Goal: Task Accomplishment & Management: Use online tool/utility

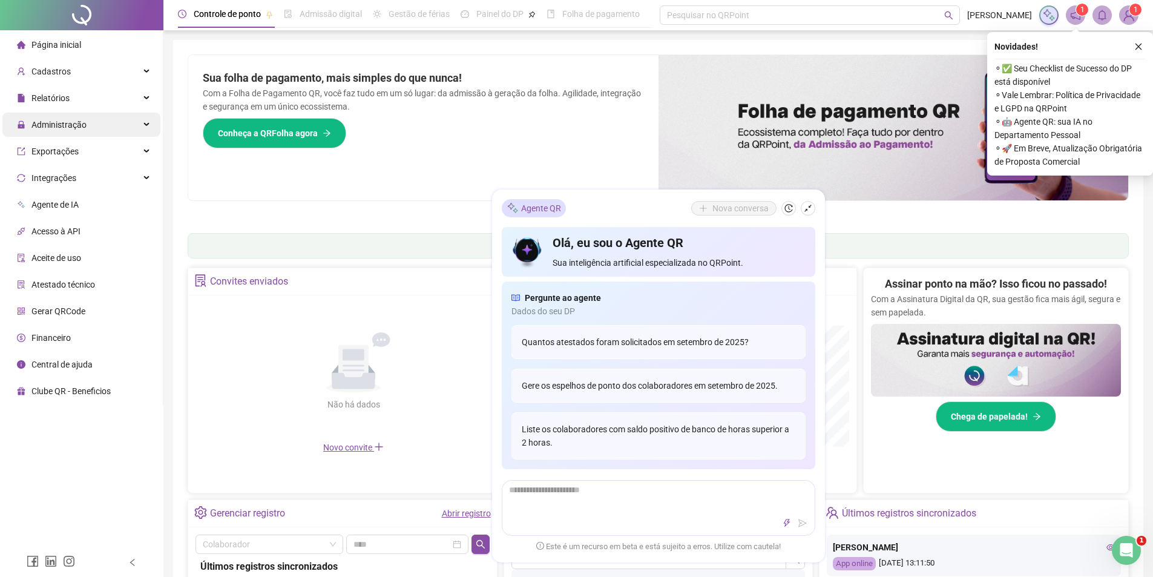
click at [80, 125] on span "Administração" at bounding box center [58, 125] width 55 height 10
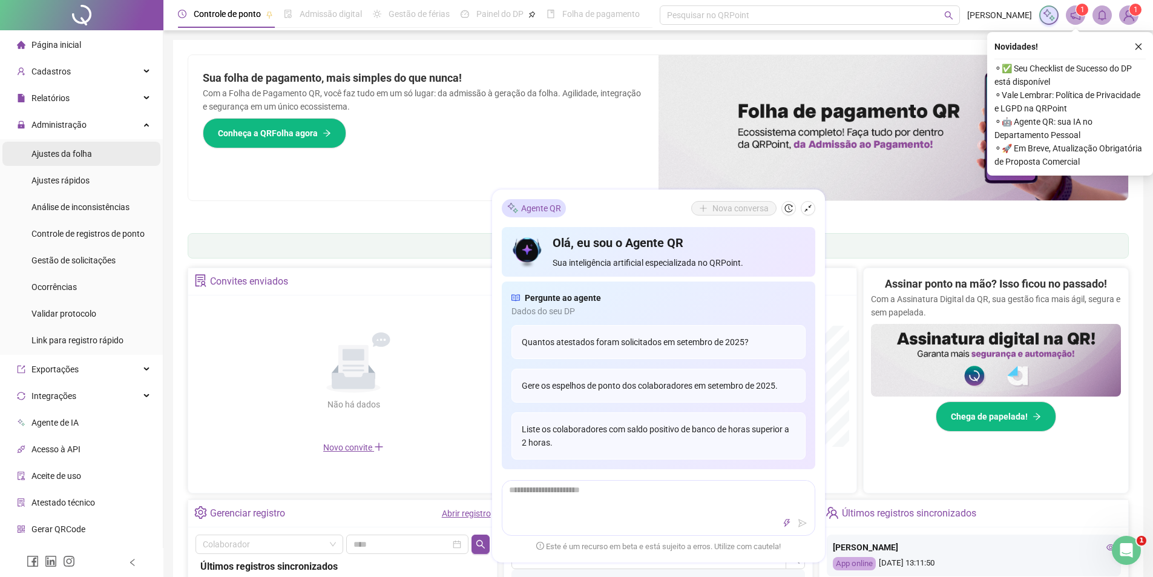
click at [81, 157] on span "Ajustes da folha" at bounding box center [61, 154] width 61 height 10
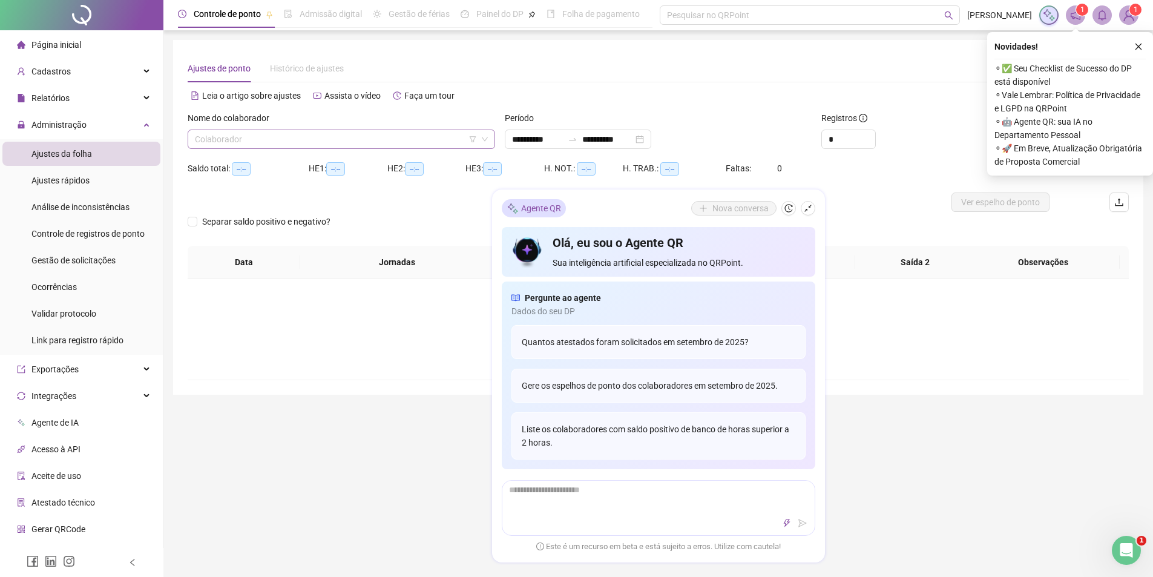
click at [242, 132] on input "search" at bounding box center [336, 139] width 282 height 18
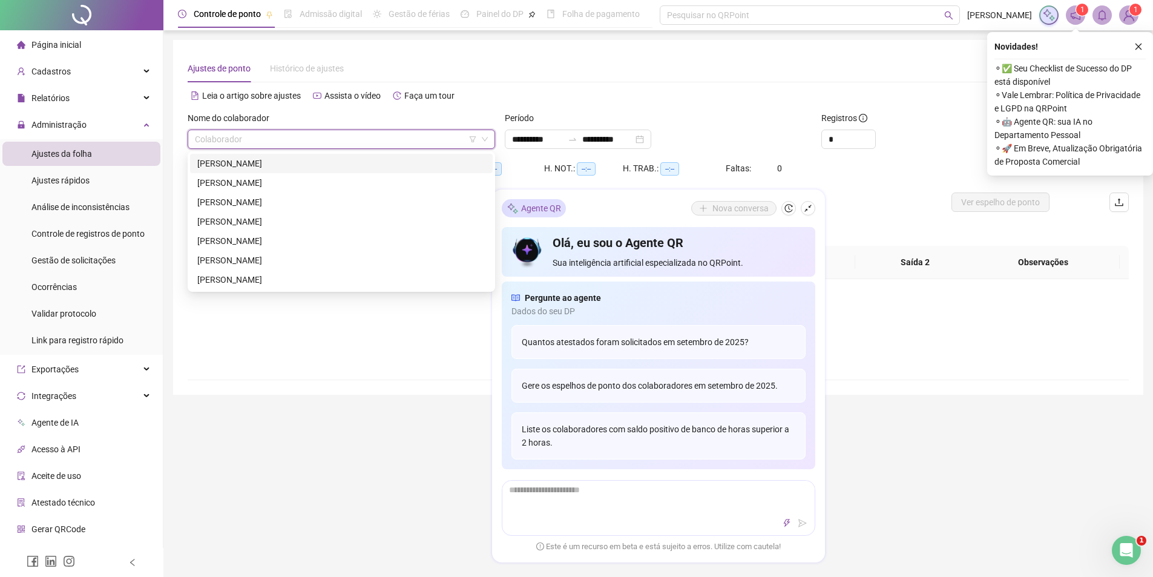
drag, startPoint x: 249, startPoint y: 165, endPoint x: 359, endPoint y: 155, distance: 110.0
click at [251, 165] on div "[PERSON_NAME]" at bounding box center [341, 163] width 288 height 13
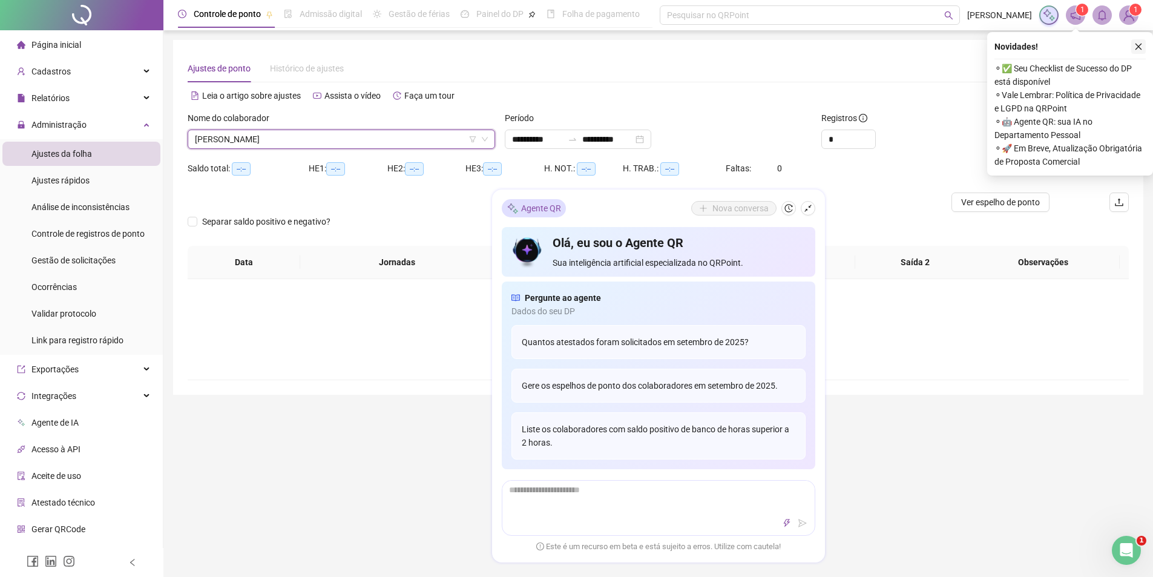
click at [1140, 43] on icon "close" at bounding box center [1138, 46] width 8 height 8
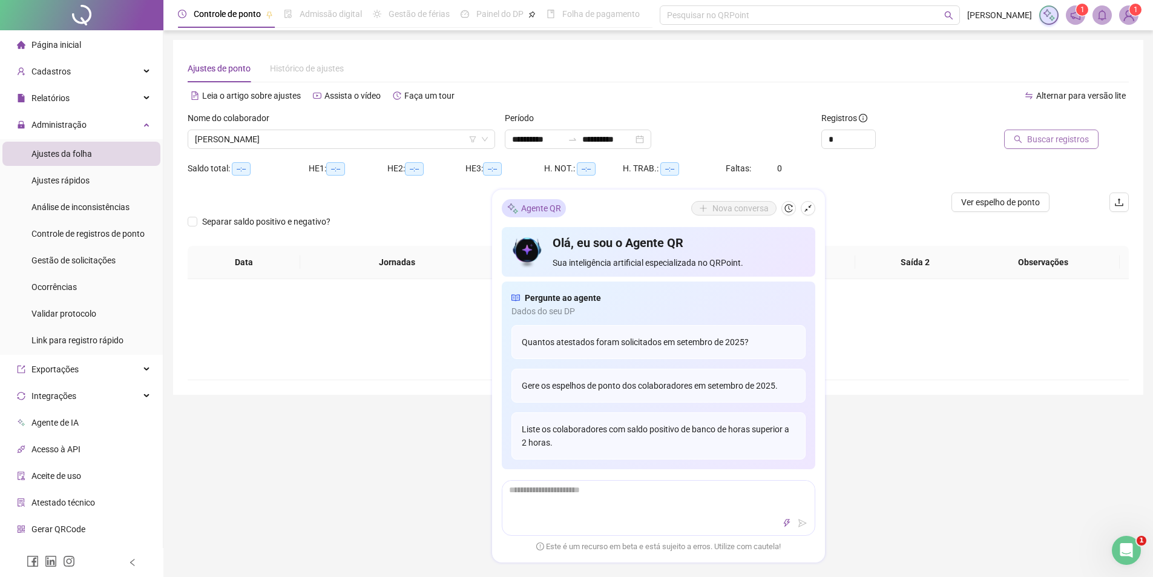
click at [1059, 133] on span "Buscar registros" at bounding box center [1058, 139] width 62 height 13
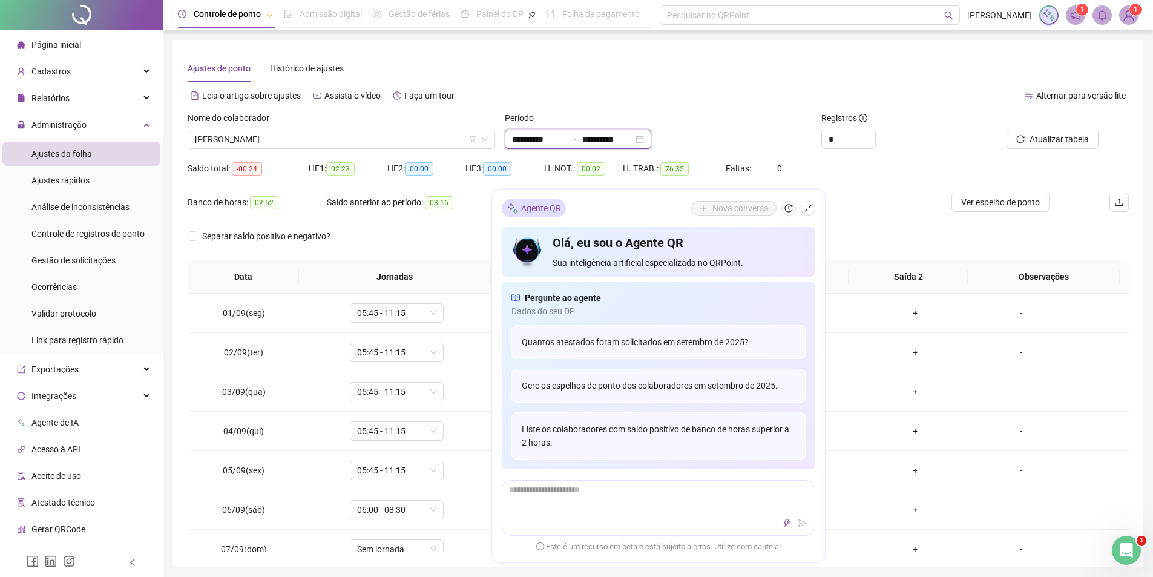
click at [539, 143] on input "**********" at bounding box center [537, 139] width 51 height 13
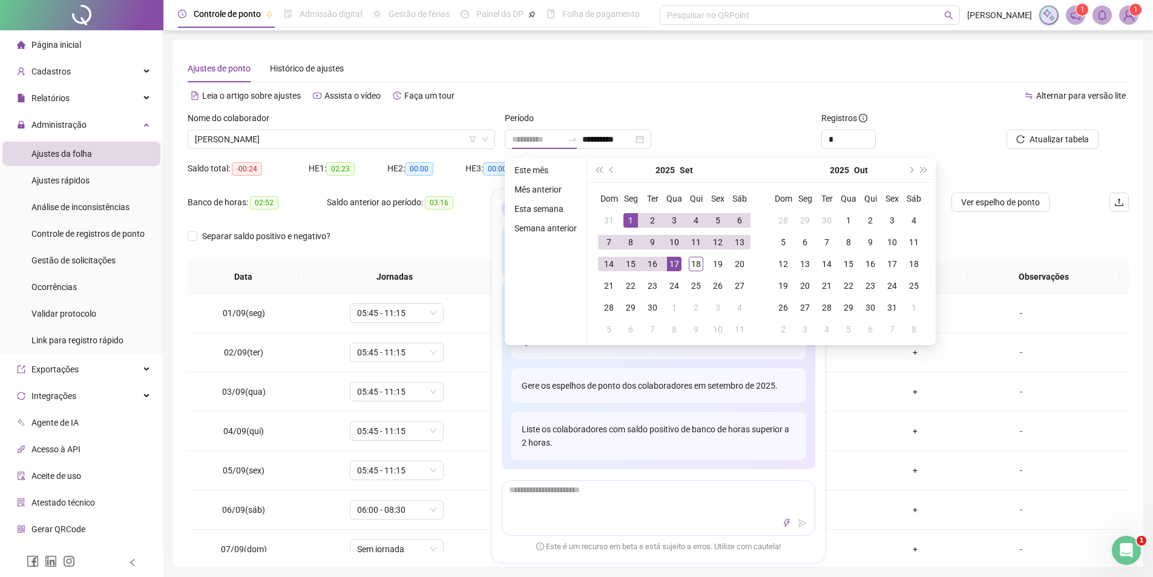
drag, startPoint x: 630, startPoint y: 218, endPoint x: 694, endPoint y: 243, distance: 69.0
click at [631, 218] on div "1" at bounding box center [630, 220] width 15 height 15
type input "**********"
click at [699, 264] on div "18" at bounding box center [696, 264] width 15 height 15
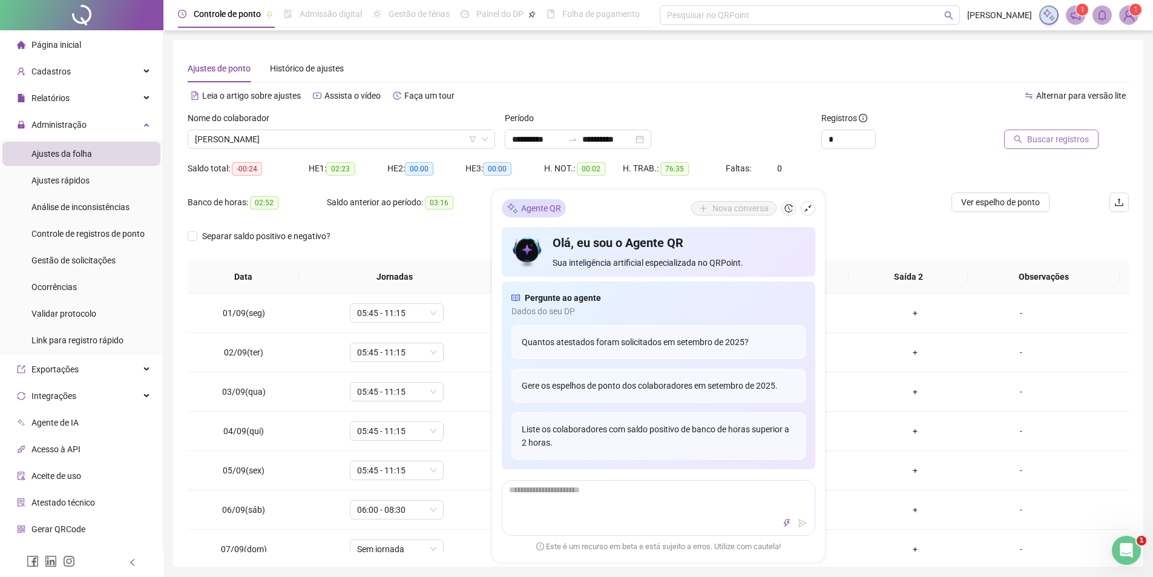
click at [1062, 134] on span "Buscar registros" at bounding box center [1058, 139] width 62 height 13
click at [867, 136] on icon "up" at bounding box center [869, 136] width 4 height 4
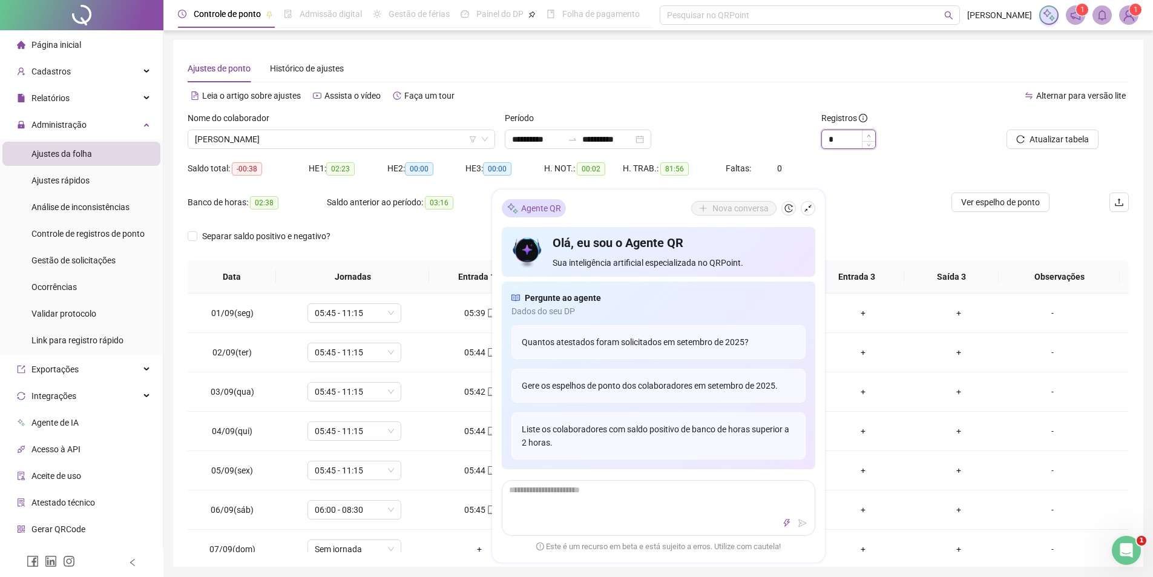
click at [867, 136] on icon "up" at bounding box center [869, 136] width 4 height 4
type input "*"
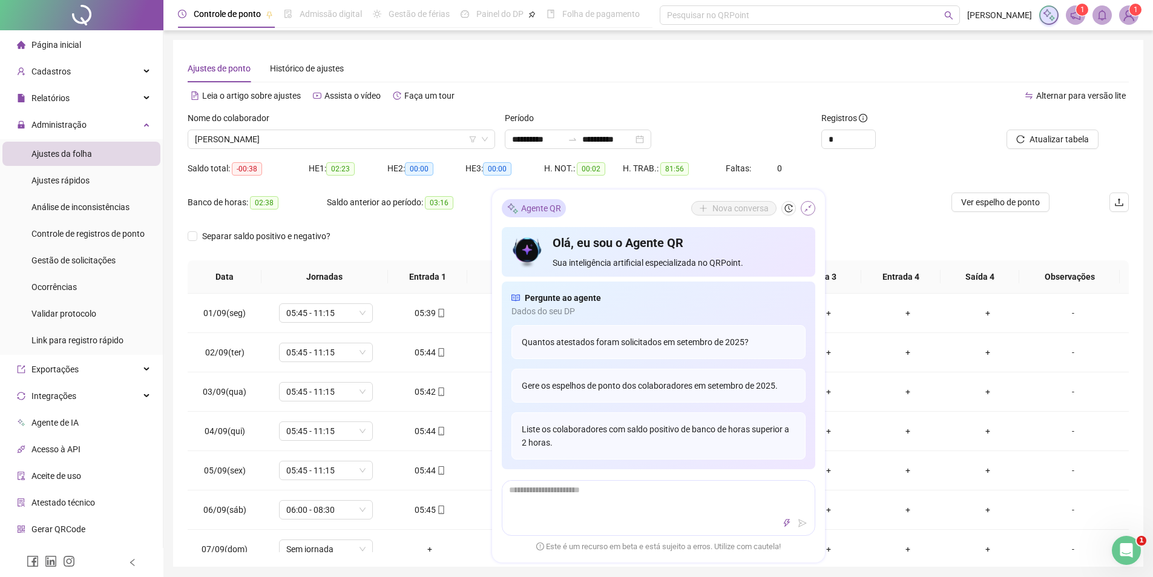
click at [815, 205] on button "button" at bounding box center [808, 208] width 15 height 15
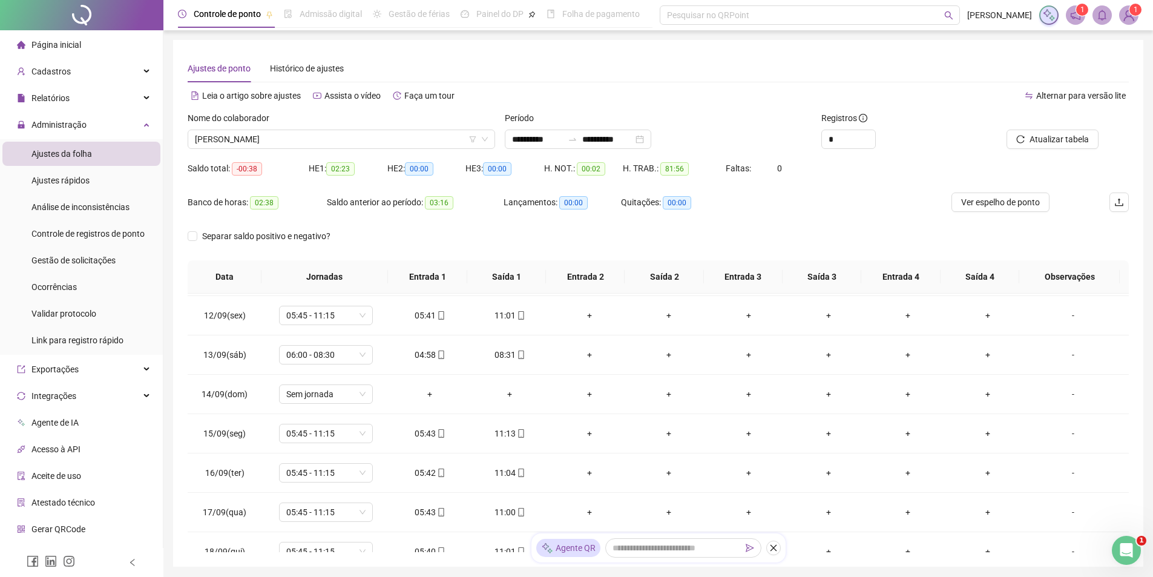
scroll to position [450, 0]
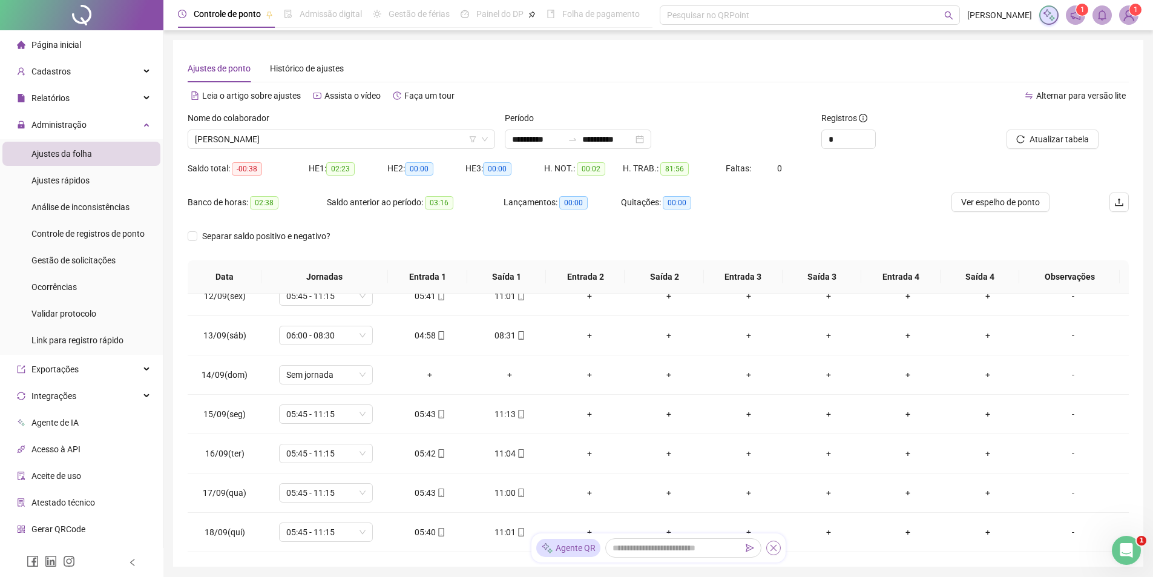
drag, startPoint x: 776, startPoint y: 550, endPoint x: 542, endPoint y: 547, distance: 233.7
click at [776, 551] on icon "close" at bounding box center [773, 548] width 8 height 8
click at [518, 533] on icon "mobile" at bounding box center [520, 532] width 5 height 8
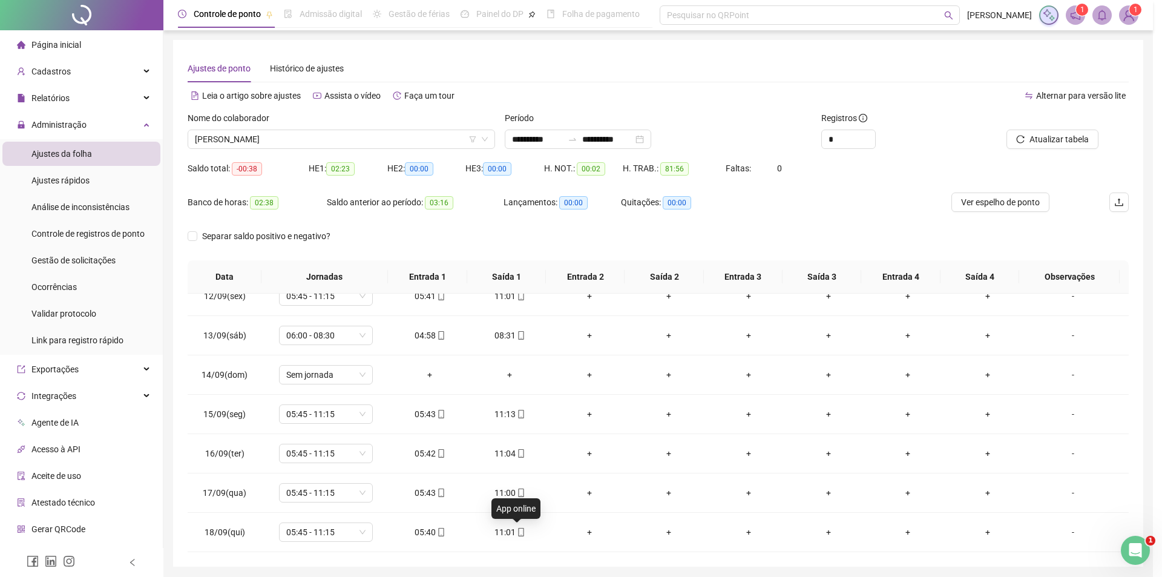
type input "**********"
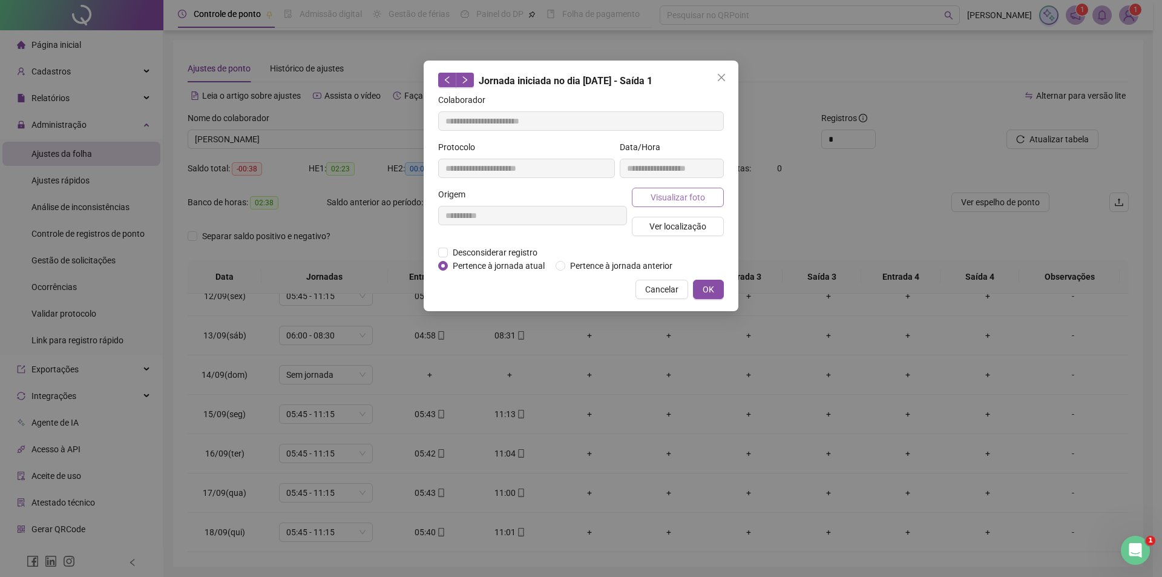
click at [689, 202] on span "Visualizar foto" at bounding box center [678, 197] width 54 height 13
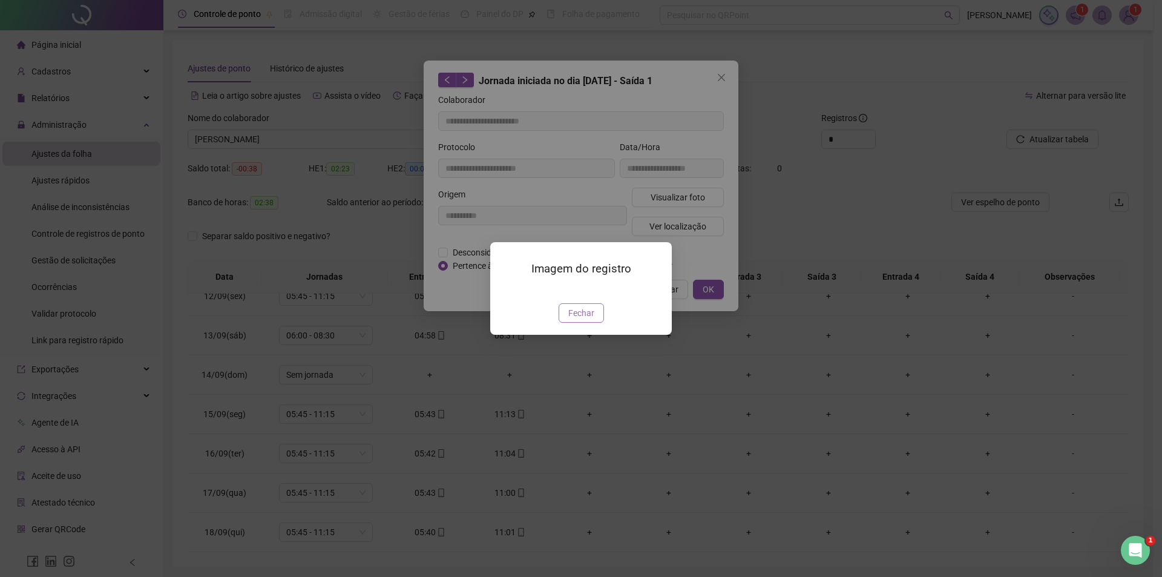
click at [585, 320] on span "Fechar" at bounding box center [581, 312] width 26 height 13
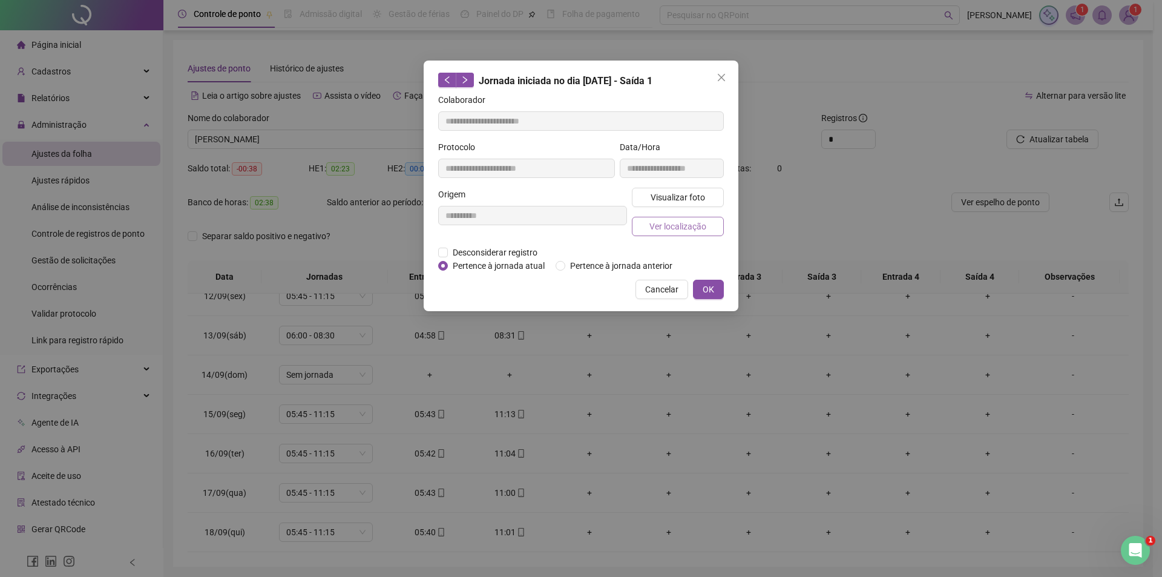
click at [680, 225] on span "Ver localização" at bounding box center [678, 226] width 57 height 13
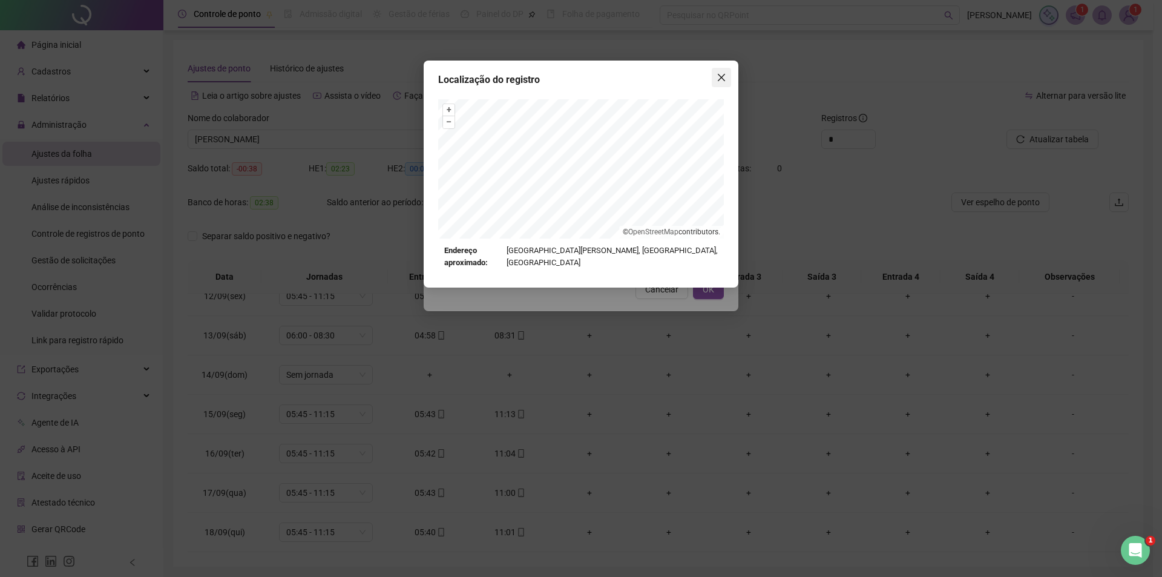
click at [717, 75] on icon "close" at bounding box center [722, 78] width 10 height 10
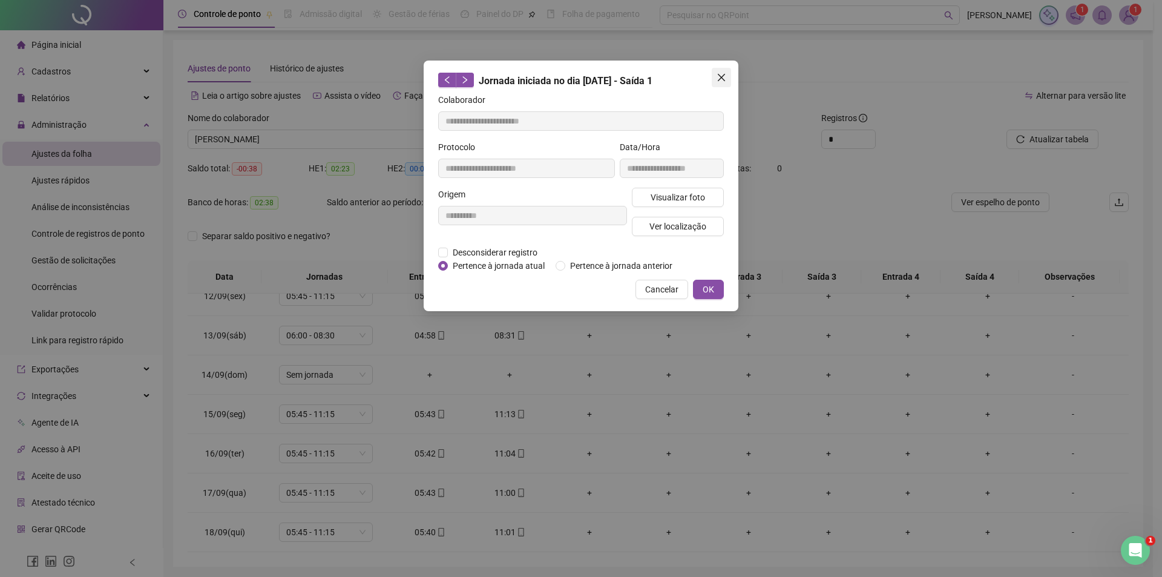
click at [725, 79] on icon "close" at bounding box center [722, 78] width 10 height 10
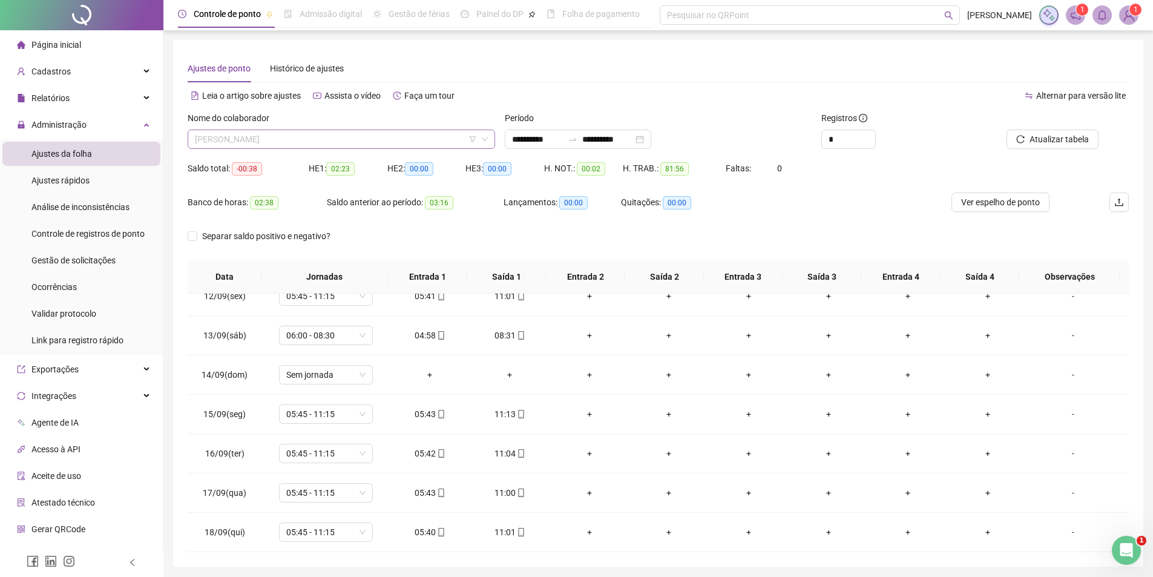
click at [292, 141] on span "[PERSON_NAME]" at bounding box center [341, 139] width 293 height 18
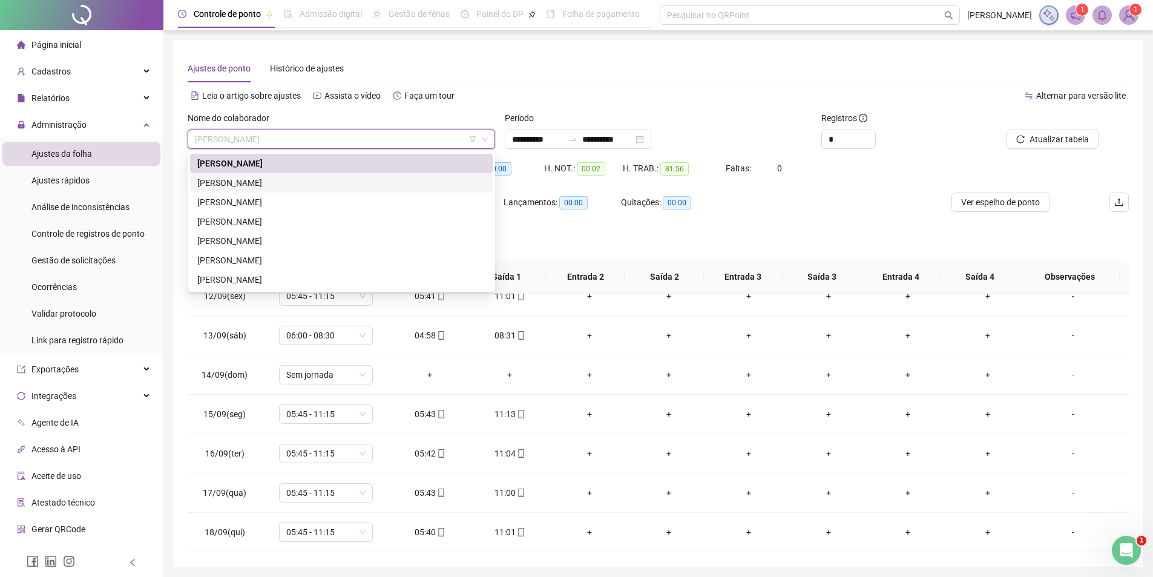
click at [274, 190] on div "[PERSON_NAME]" at bounding box center [341, 182] width 303 height 19
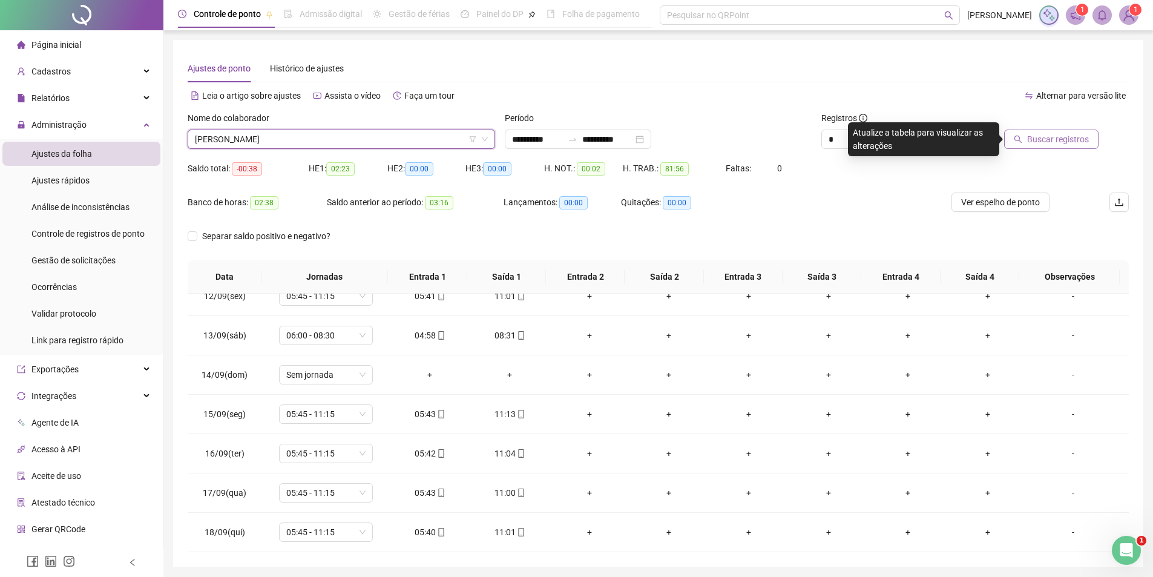
click at [1022, 142] on icon "search" at bounding box center [1018, 139] width 8 height 8
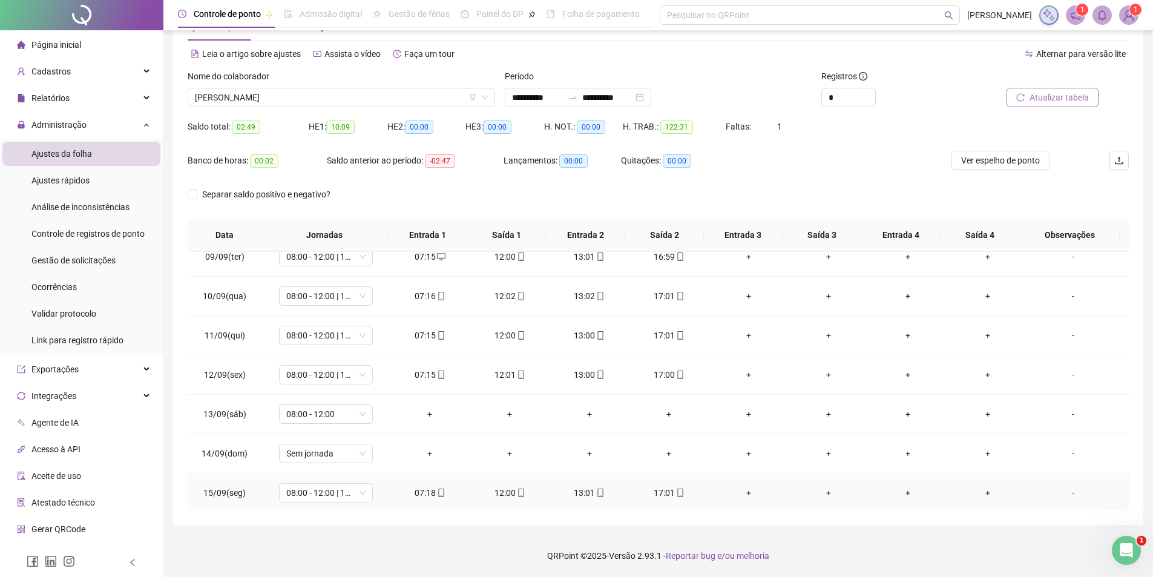
scroll to position [329, 0]
click at [367, 93] on span "[PERSON_NAME]" at bounding box center [341, 97] width 293 height 18
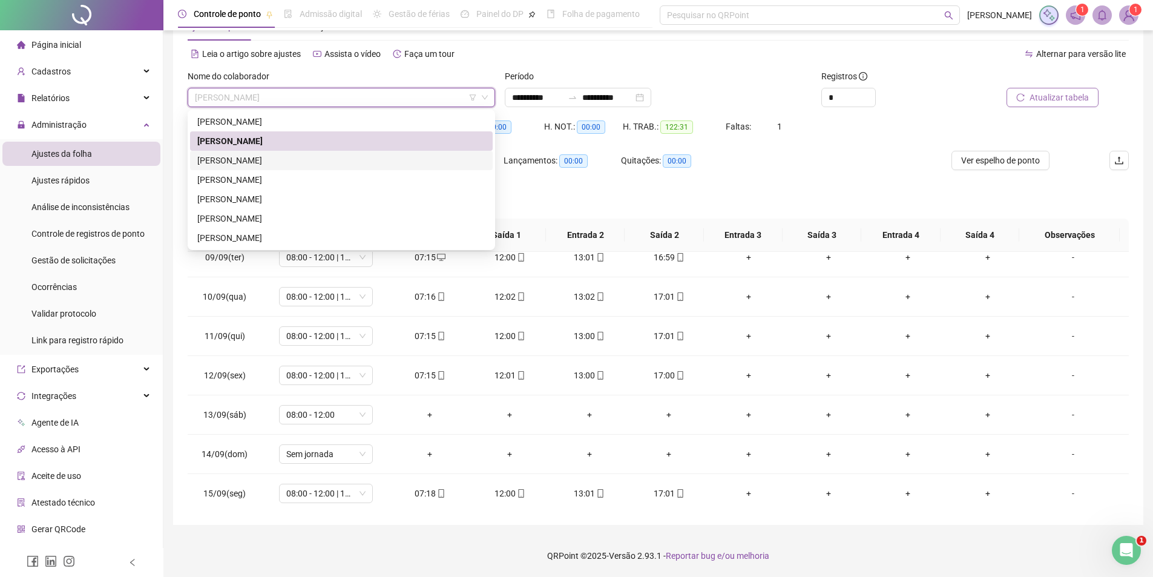
click at [276, 163] on div "[PERSON_NAME]" at bounding box center [341, 160] width 288 height 13
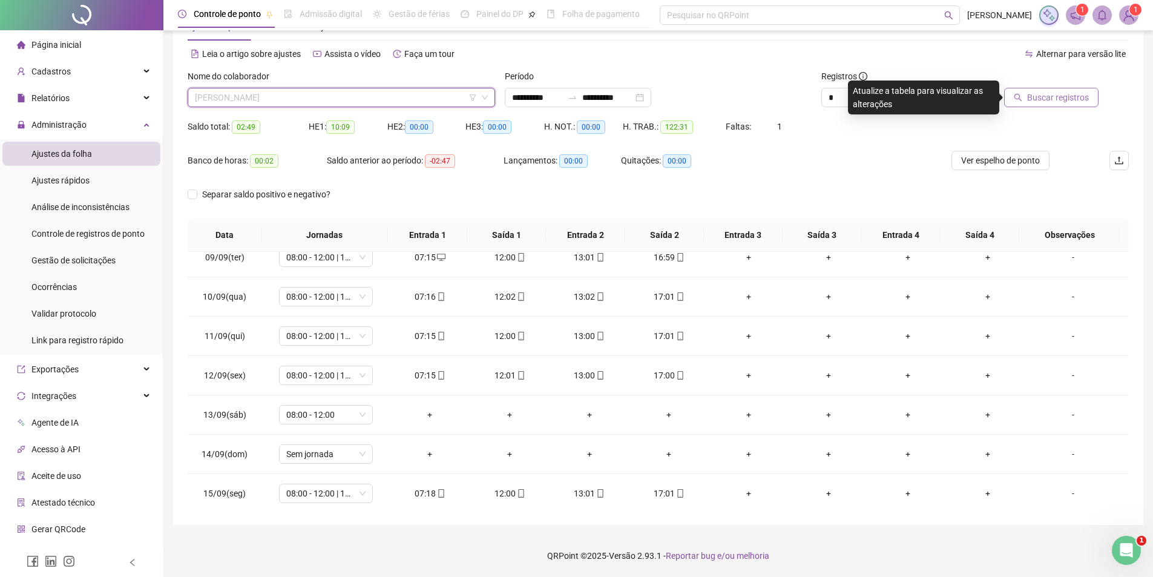
click at [303, 94] on span "[PERSON_NAME]" at bounding box center [341, 97] width 293 height 18
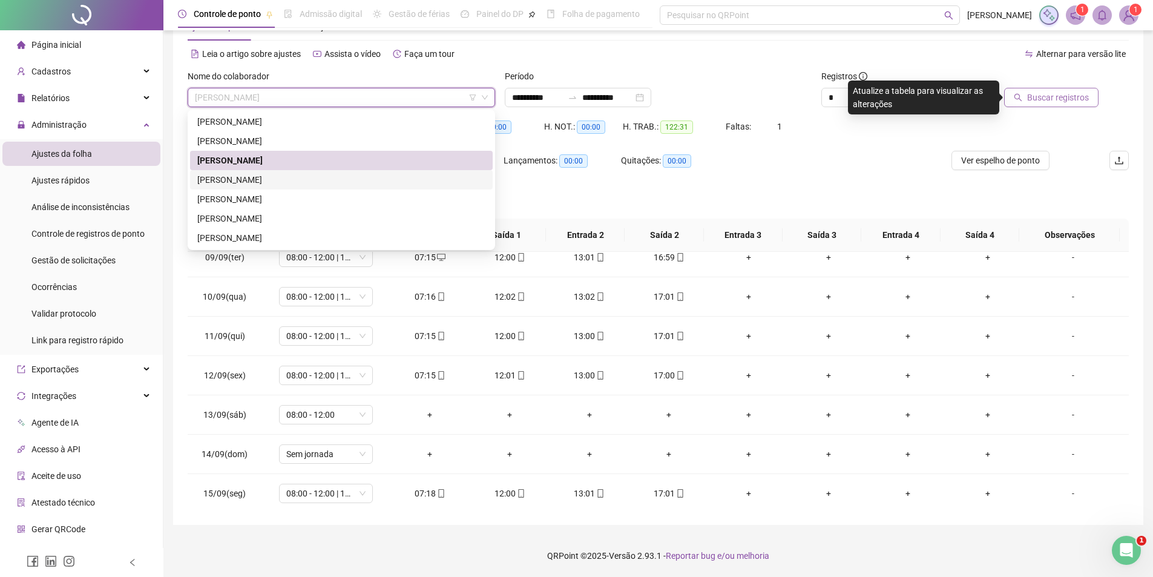
drag, startPoint x: 273, startPoint y: 181, endPoint x: 410, endPoint y: 171, distance: 137.8
click at [273, 182] on div "[PERSON_NAME]" at bounding box center [341, 179] width 288 height 13
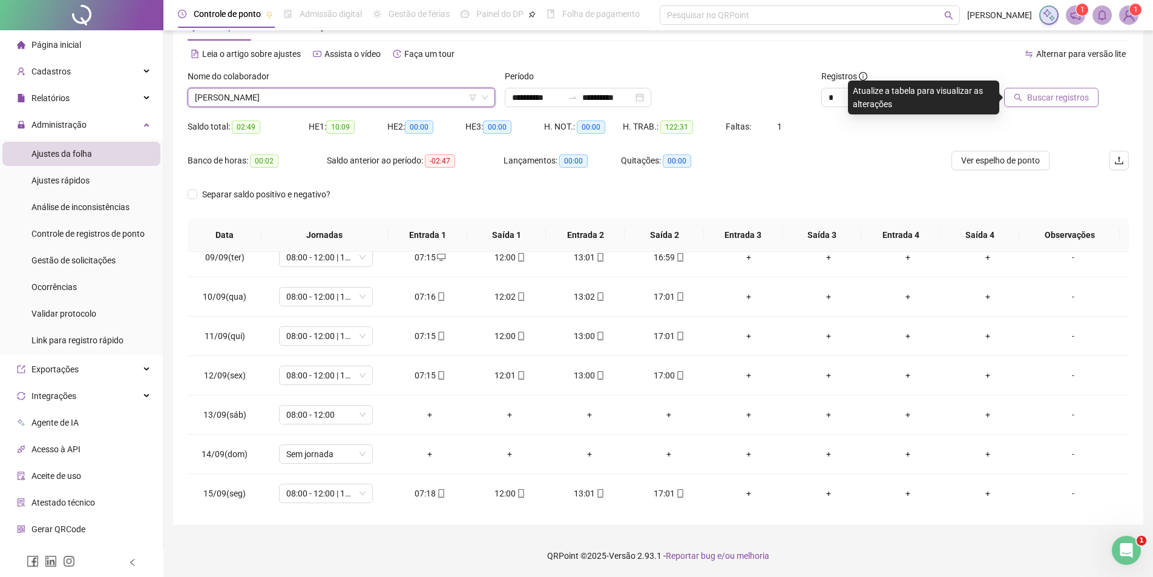
click at [1048, 92] on span "Buscar registros" at bounding box center [1058, 97] width 62 height 13
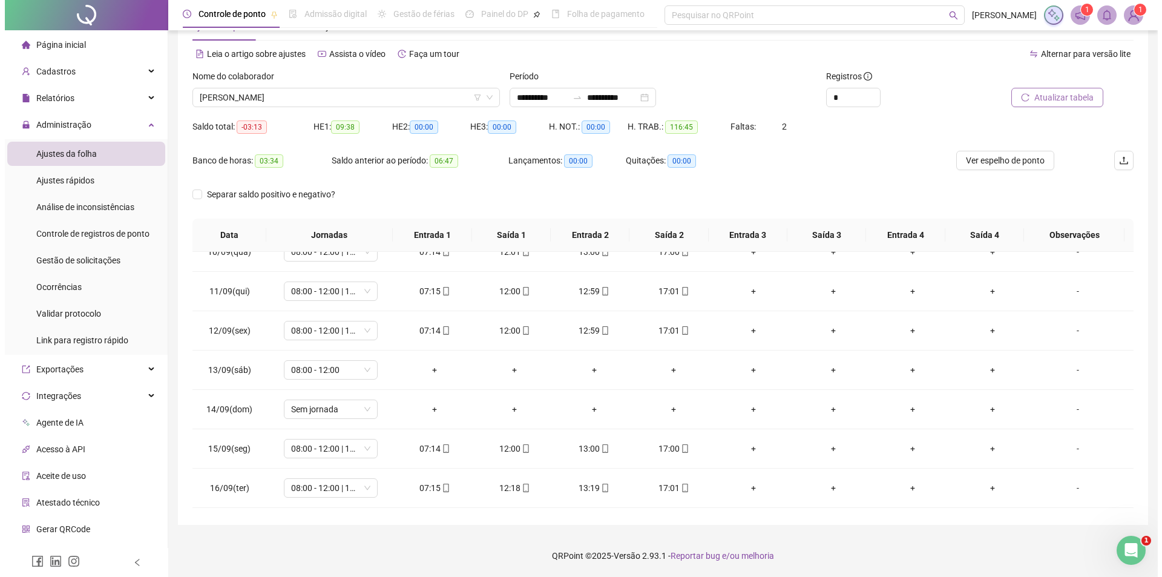
scroll to position [450, 0]
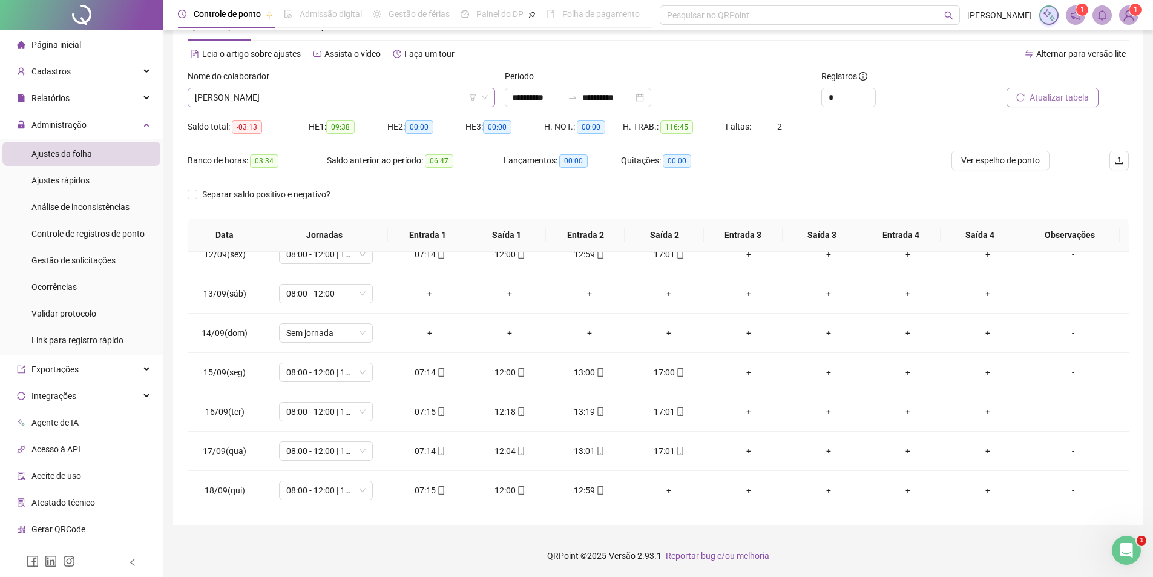
click at [294, 104] on span "[PERSON_NAME]" at bounding box center [341, 97] width 293 height 18
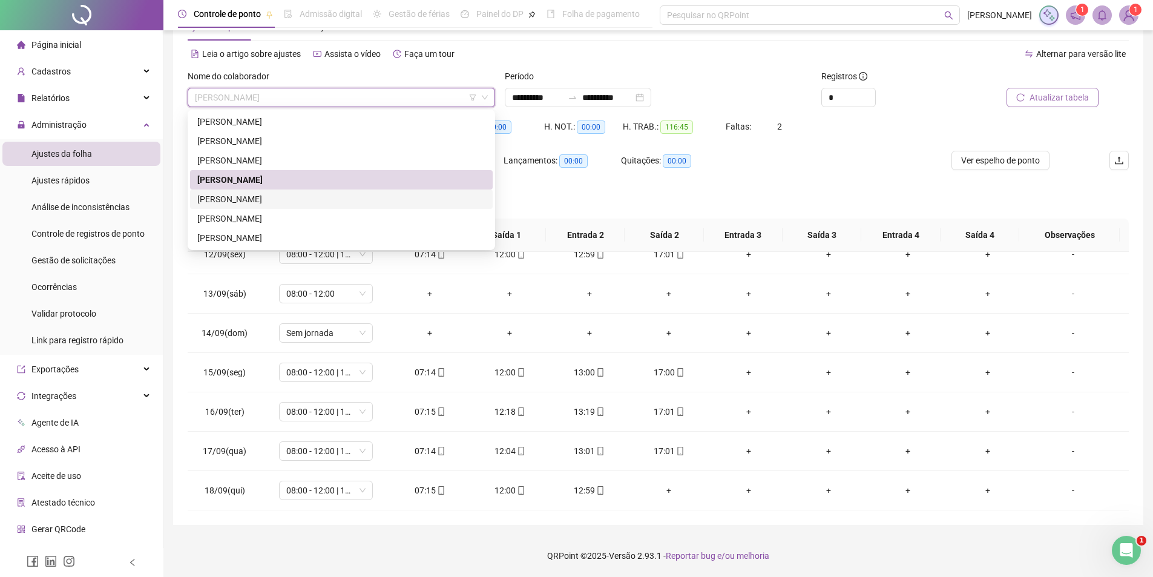
click at [283, 199] on div "[PERSON_NAME]" at bounding box center [341, 198] width 288 height 13
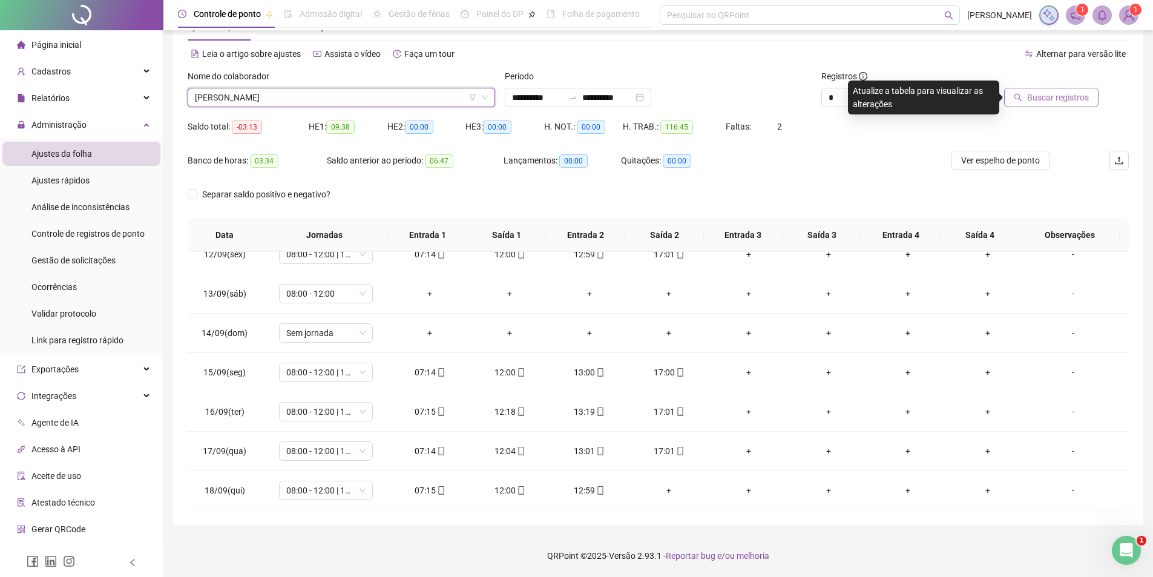
click at [1034, 90] on button "Buscar registros" at bounding box center [1051, 97] width 94 height 19
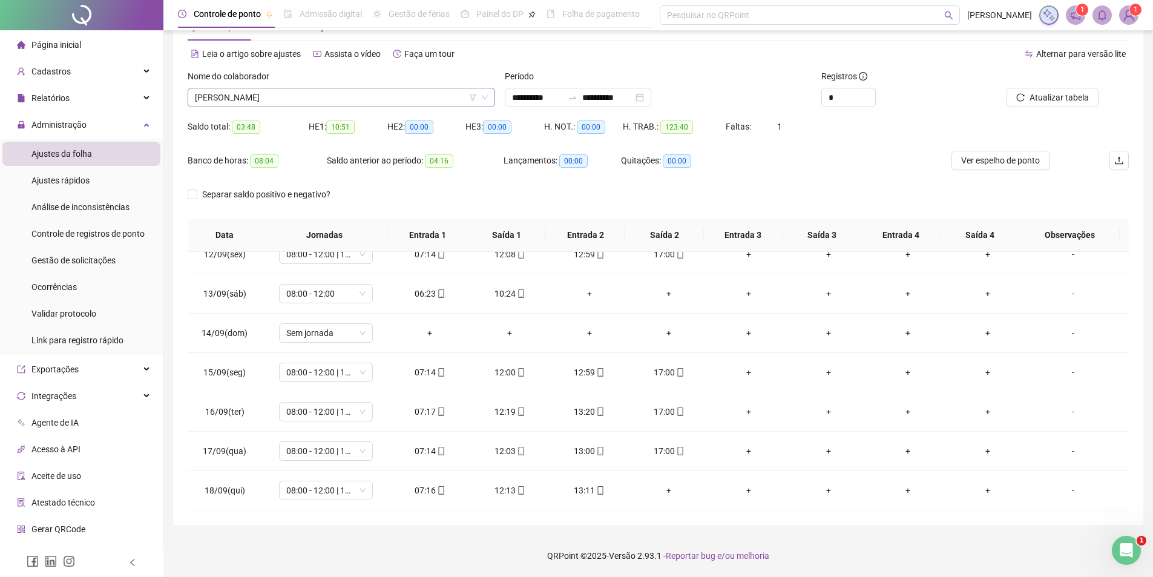
click at [258, 99] on span "[PERSON_NAME]" at bounding box center [341, 97] width 293 height 18
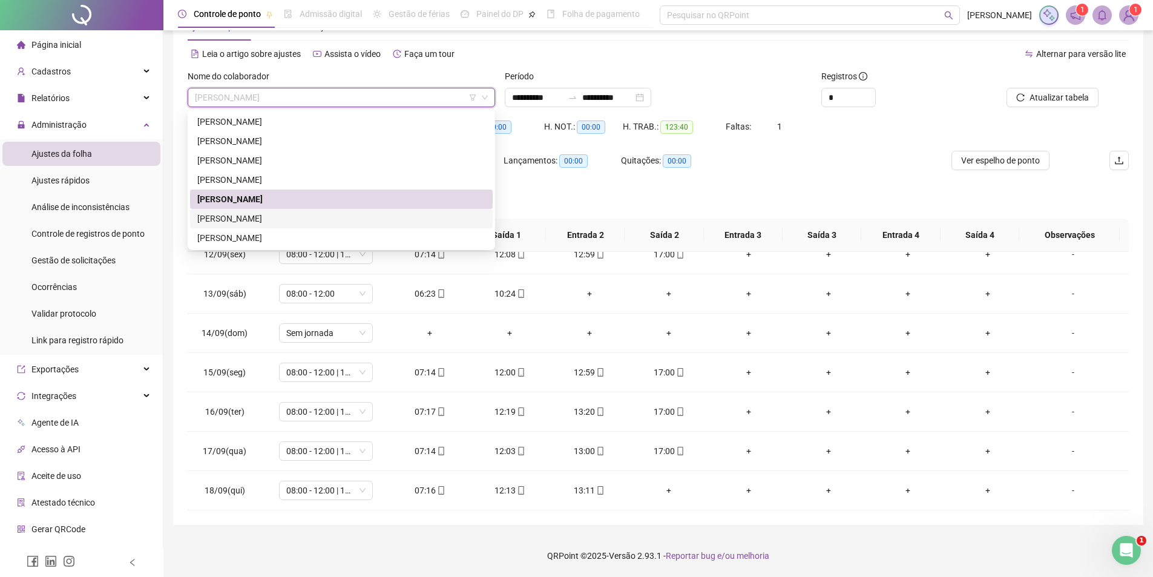
click at [275, 217] on div "[PERSON_NAME]" at bounding box center [341, 218] width 288 height 13
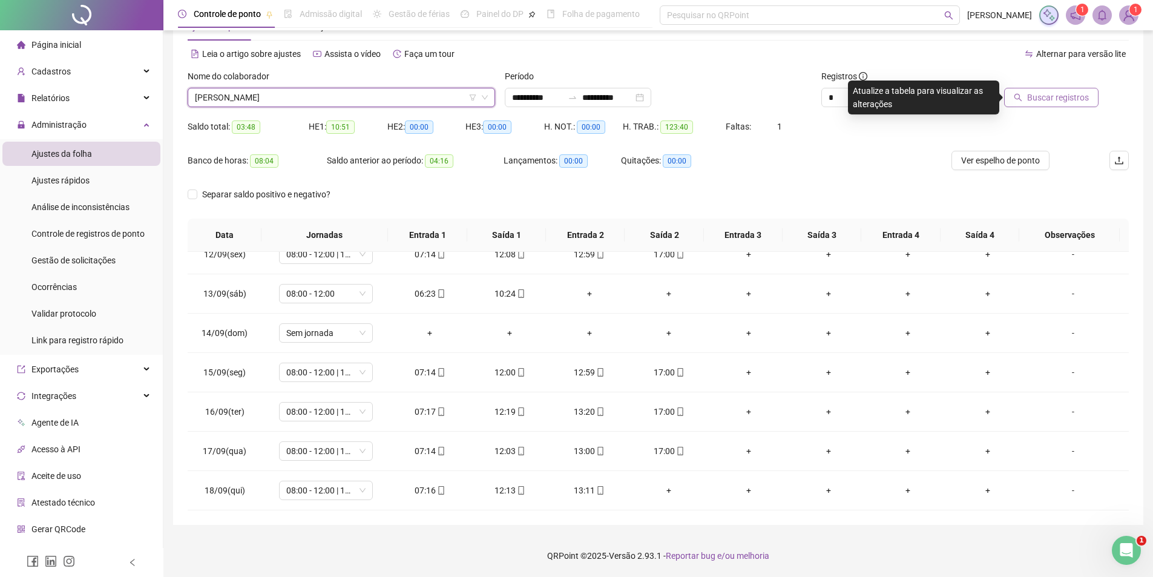
click at [1040, 99] on span "Buscar registros" at bounding box center [1058, 97] width 62 height 13
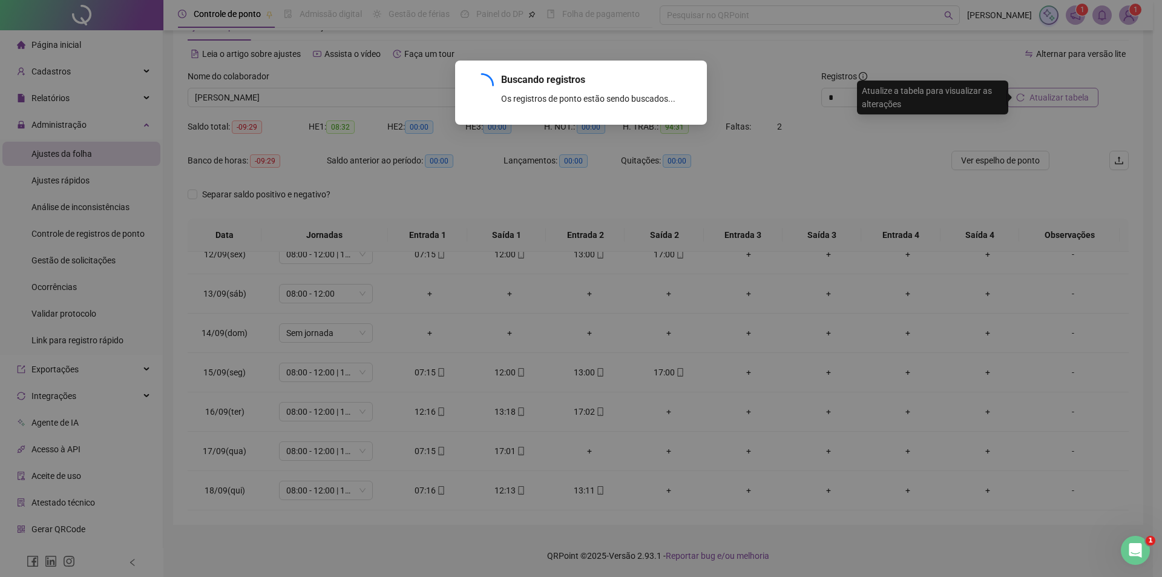
scroll to position [371, 0]
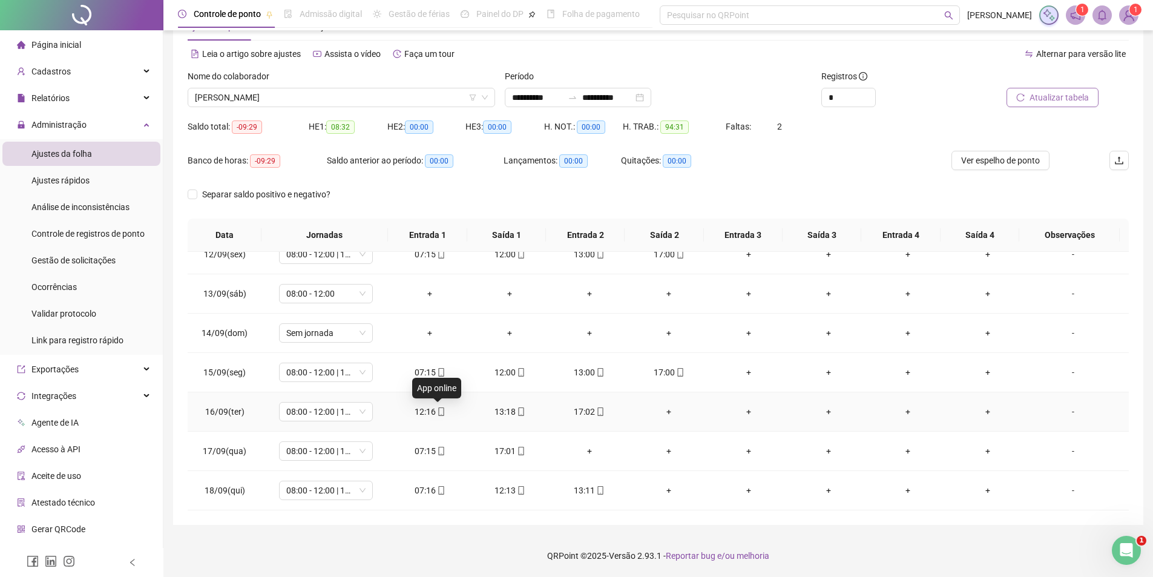
click at [437, 414] on icon "mobile" at bounding box center [441, 411] width 8 height 8
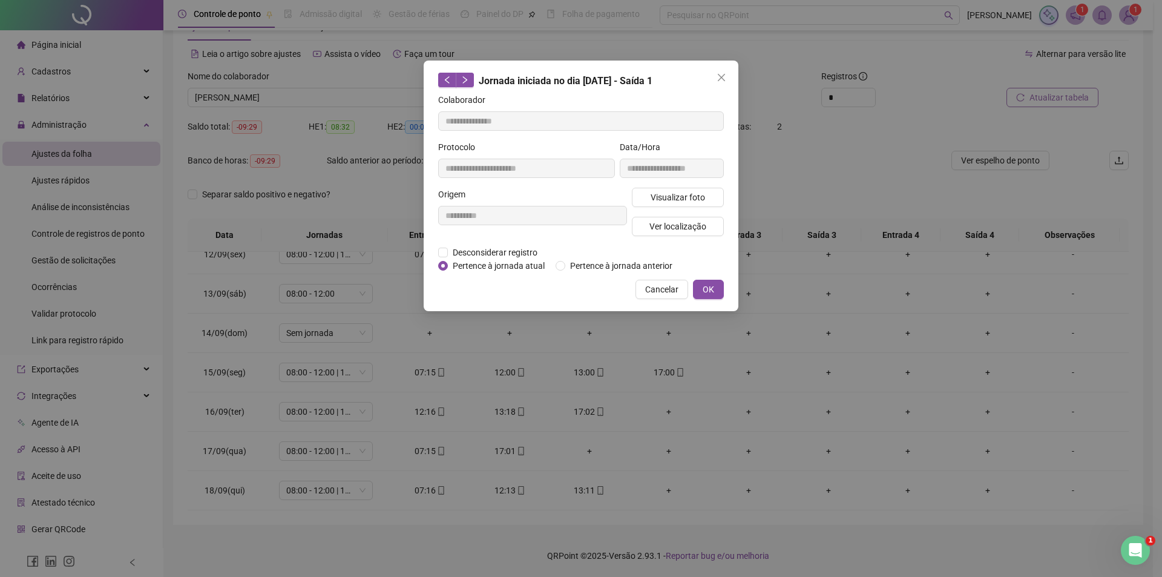
type input "**********"
click at [693, 193] on span "Visualizar foto" at bounding box center [678, 197] width 54 height 13
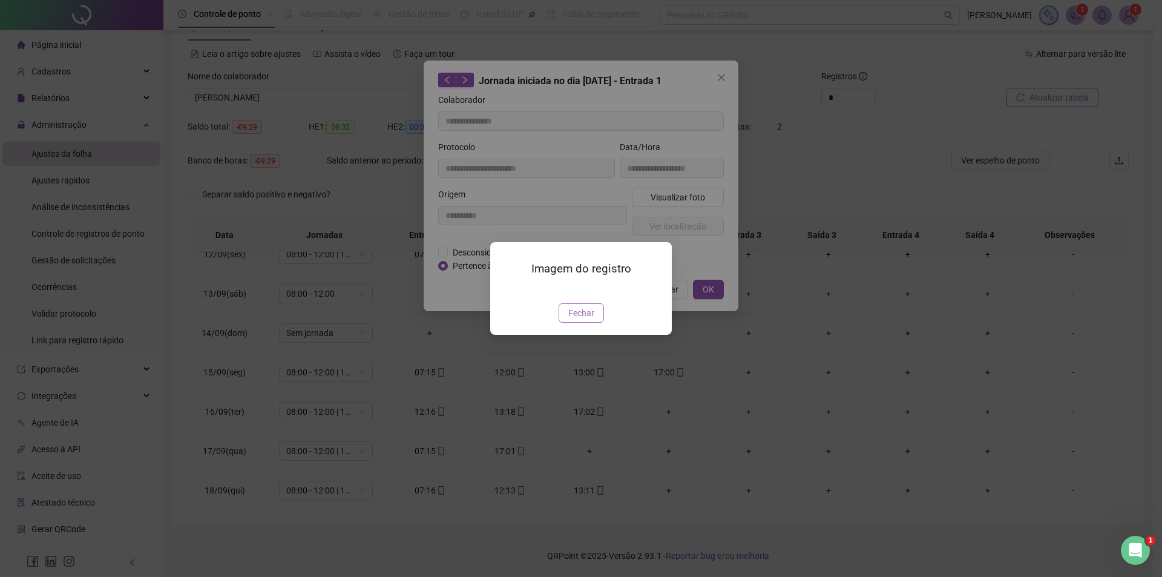
click at [586, 320] on span "Fechar" at bounding box center [581, 312] width 26 height 13
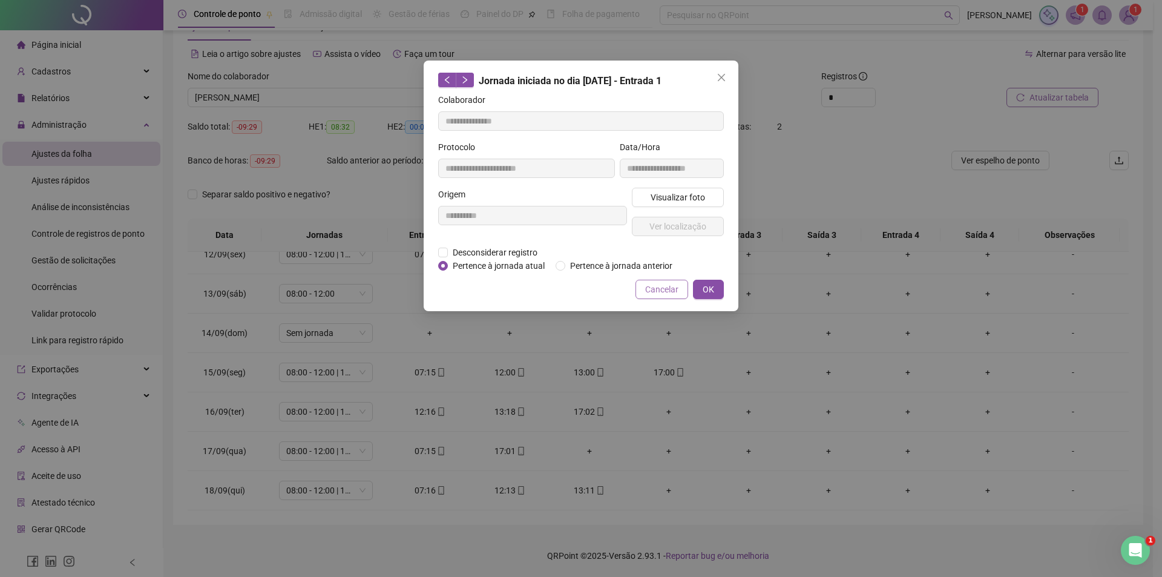
click at [646, 284] on button "Cancelar" at bounding box center [662, 289] width 53 height 19
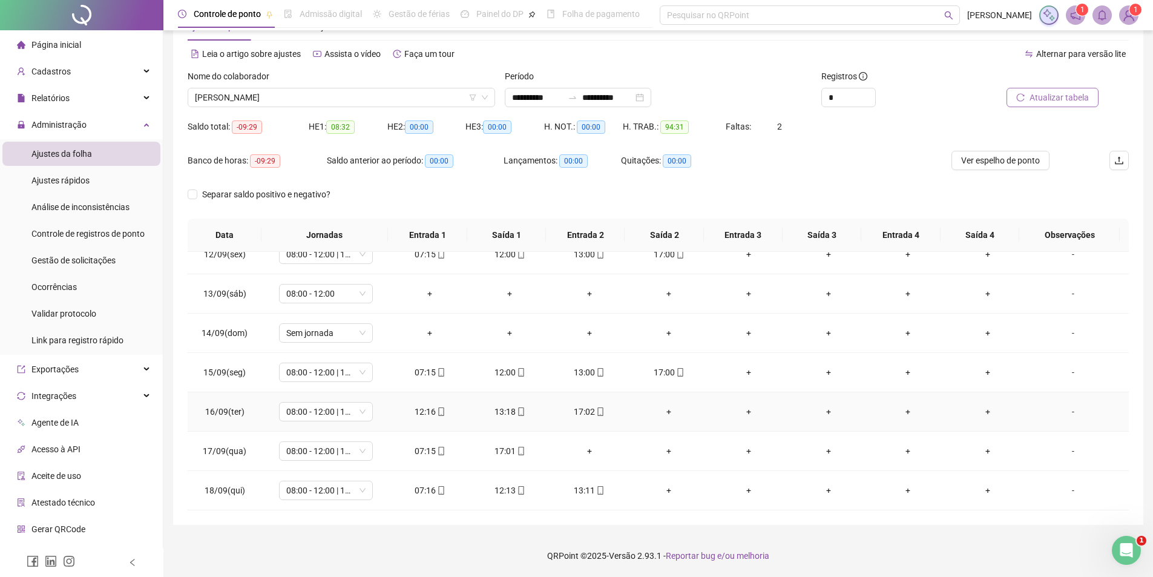
click at [443, 414] on div "12:16" at bounding box center [430, 411] width 61 height 13
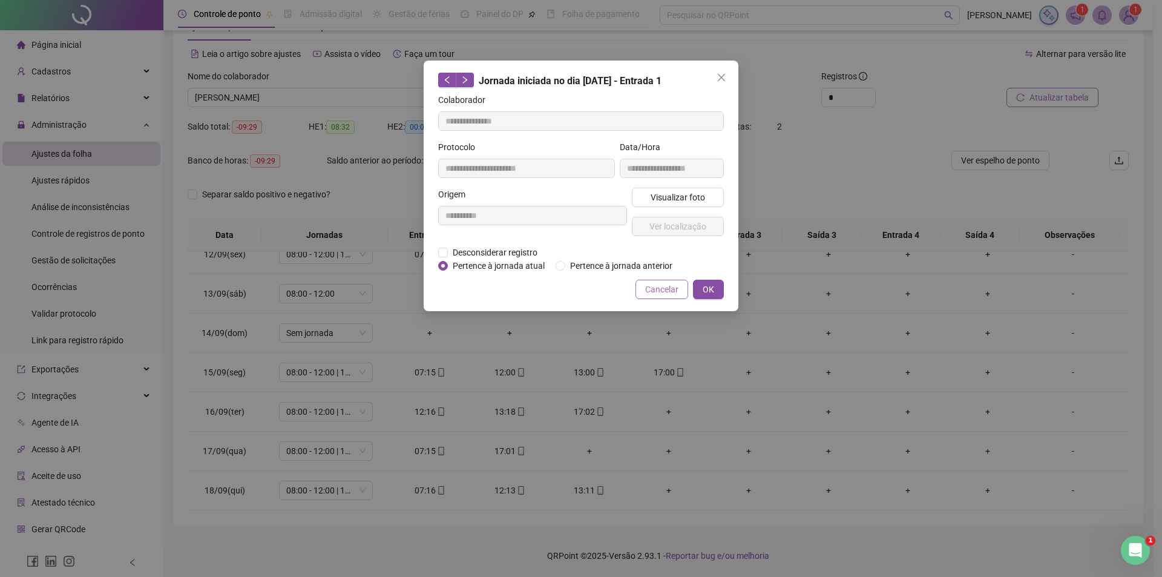
click at [666, 292] on span "Cancelar" at bounding box center [661, 289] width 33 height 13
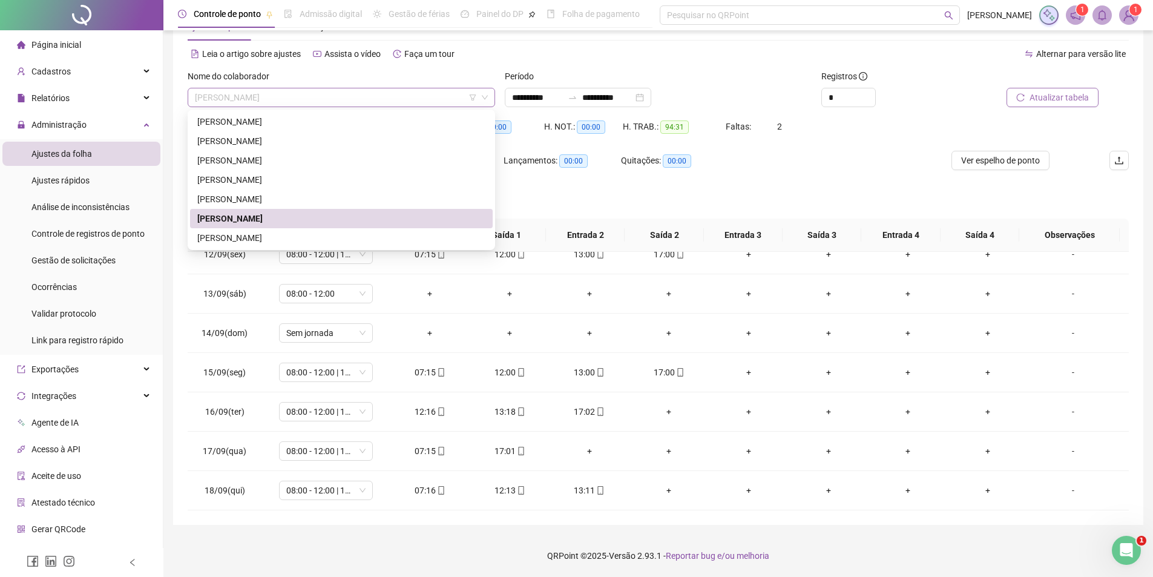
click at [279, 103] on span "[PERSON_NAME]" at bounding box center [341, 97] width 293 height 18
click at [253, 237] on div "[PERSON_NAME]" at bounding box center [341, 237] width 288 height 13
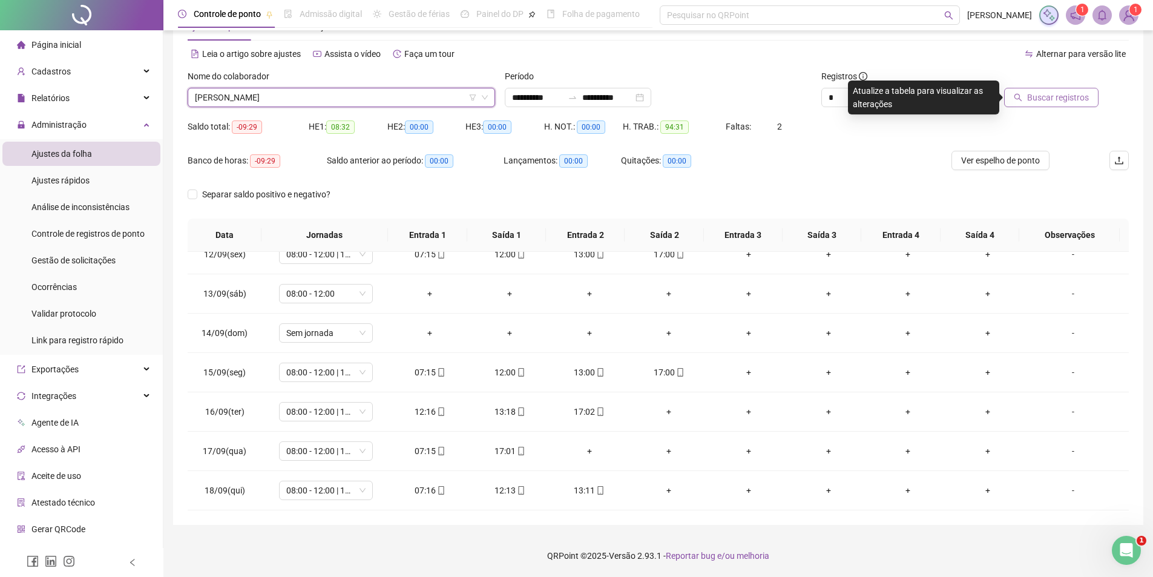
click at [1031, 98] on span "Buscar registros" at bounding box center [1058, 97] width 62 height 13
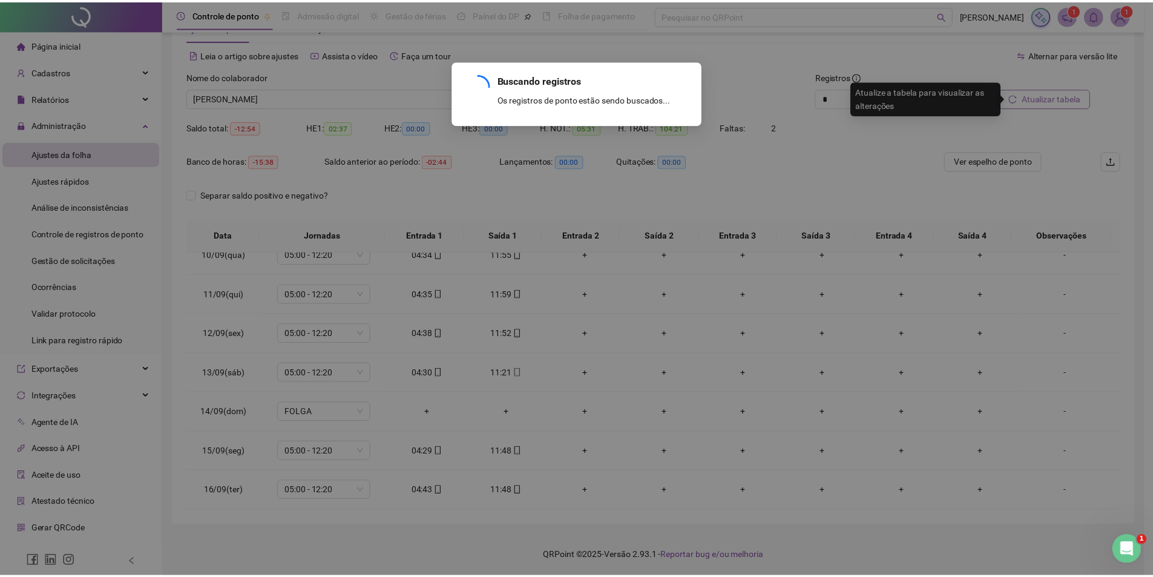
scroll to position [450, 0]
